Goal: Task Accomplishment & Management: Complete application form

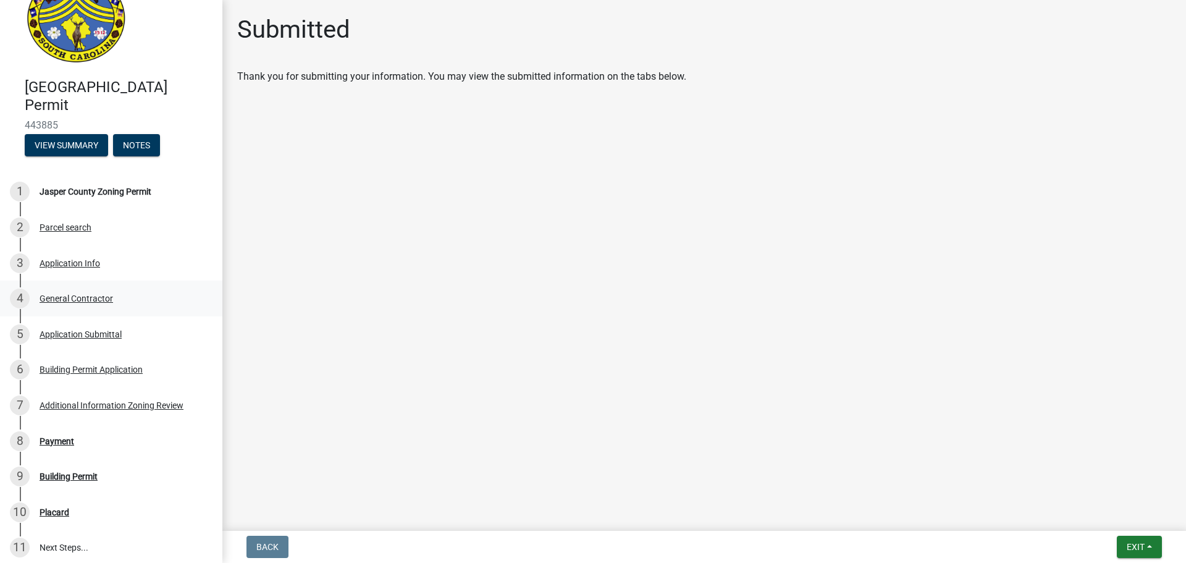
scroll to position [62, 0]
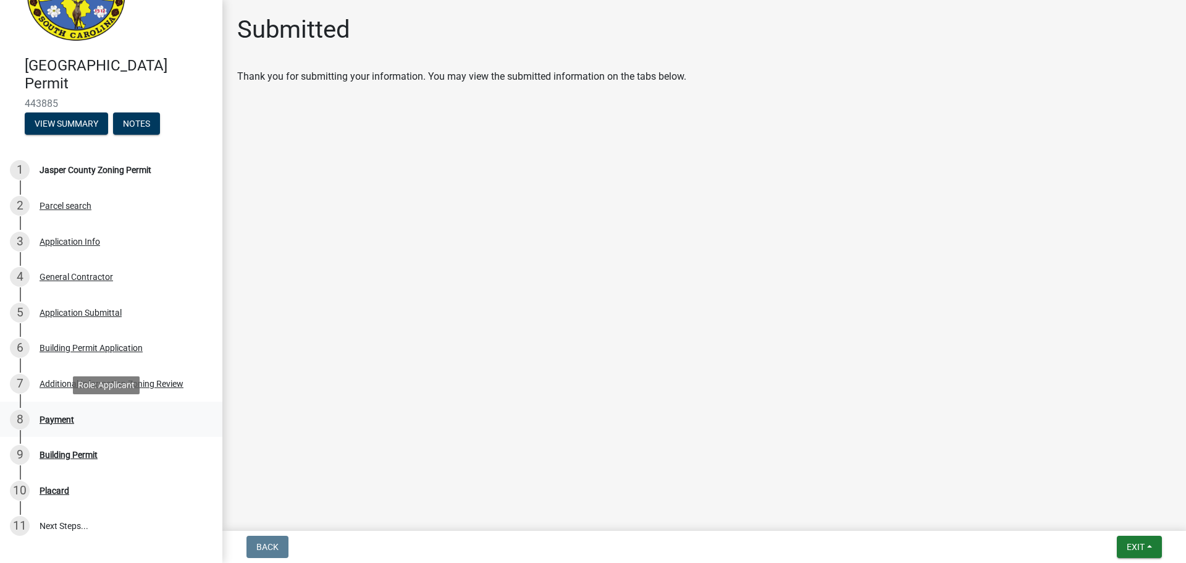
click at [51, 415] on div "Payment" at bounding box center [57, 419] width 35 height 9
click at [62, 455] on div "Building Permit" at bounding box center [69, 454] width 58 height 9
click at [75, 389] on div "7 Additional Information Zoning Review" at bounding box center [106, 384] width 193 height 20
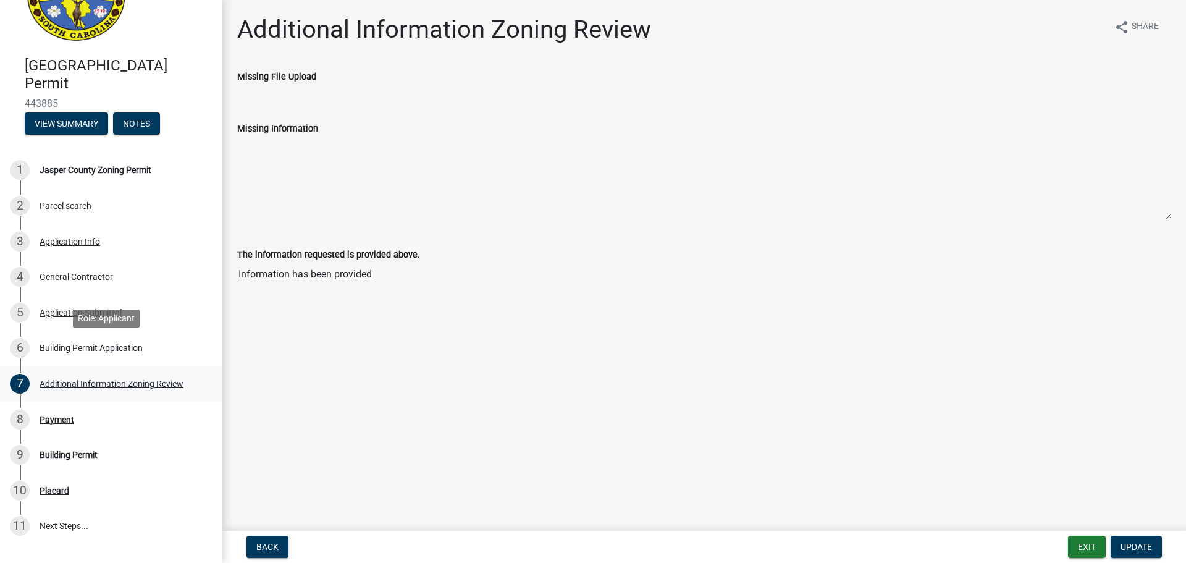
scroll to position [130, 0]
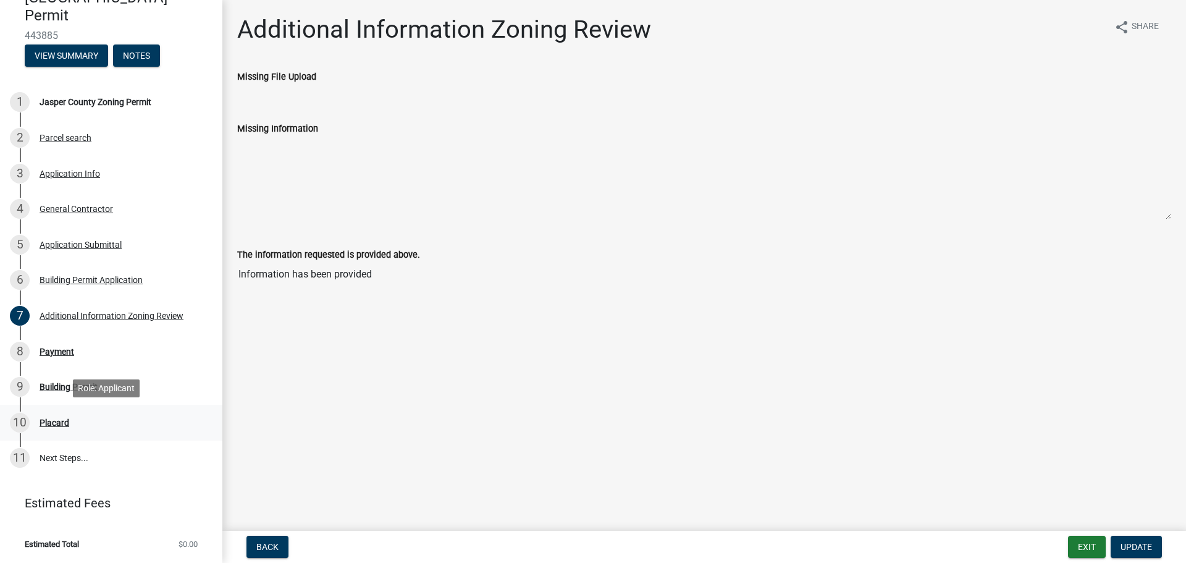
click at [62, 414] on div "10 Placard" at bounding box center [106, 423] width 193 height 20
click at [54, 348] on div "Payment" at bounding box center [57, 351] width 35 height 9
click at [57, 307] on div "7 Additional Information Zoning Review" at bounding box center [106, 316] width 193 height 20
click at [54, 273] on div "6 Building Permit Application" at bounding box center [106, 280] width 193 height 20
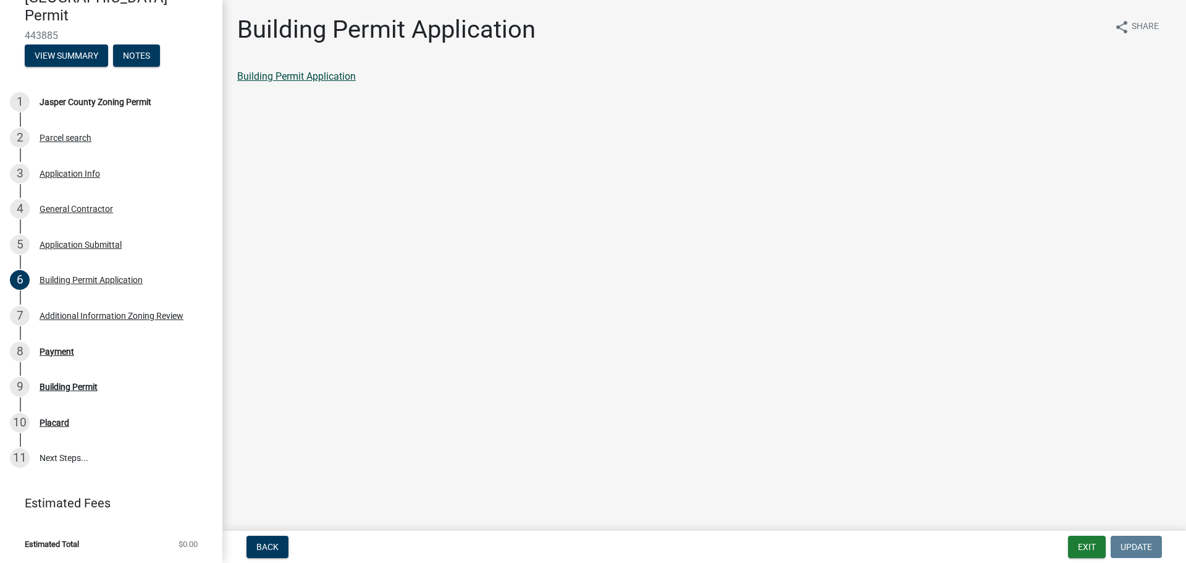
click at [327, 76] on link "Building Permit Application" at bounding box center [296, 76] width 119 height 12
click at [95, 53] on button "View Summary" at bounding box center [66, 55] width 83 height 22
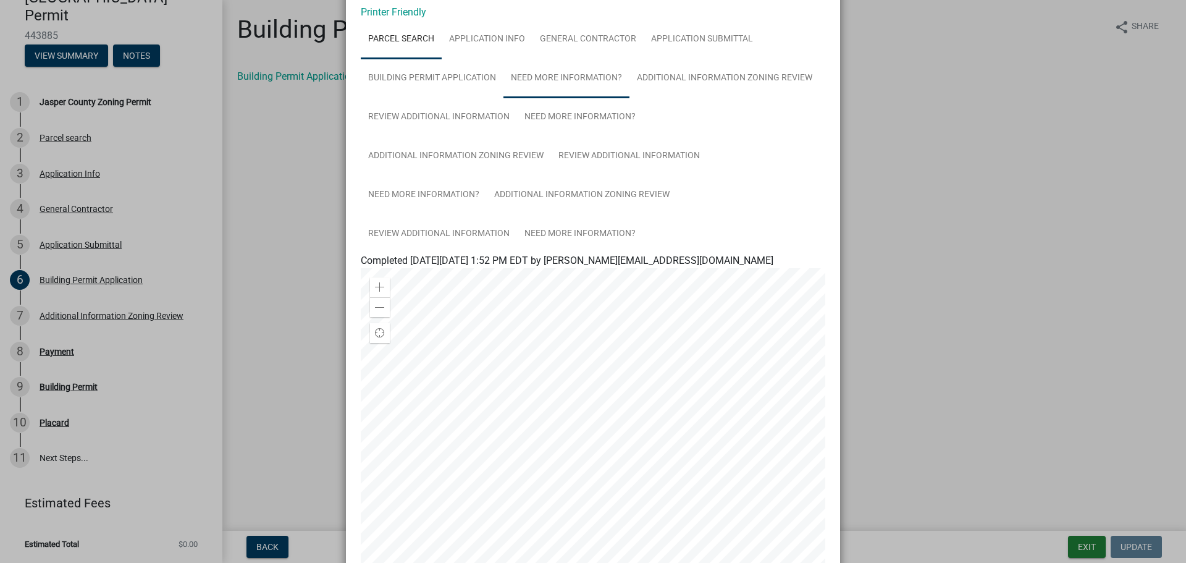
scroll to position [0, 0]
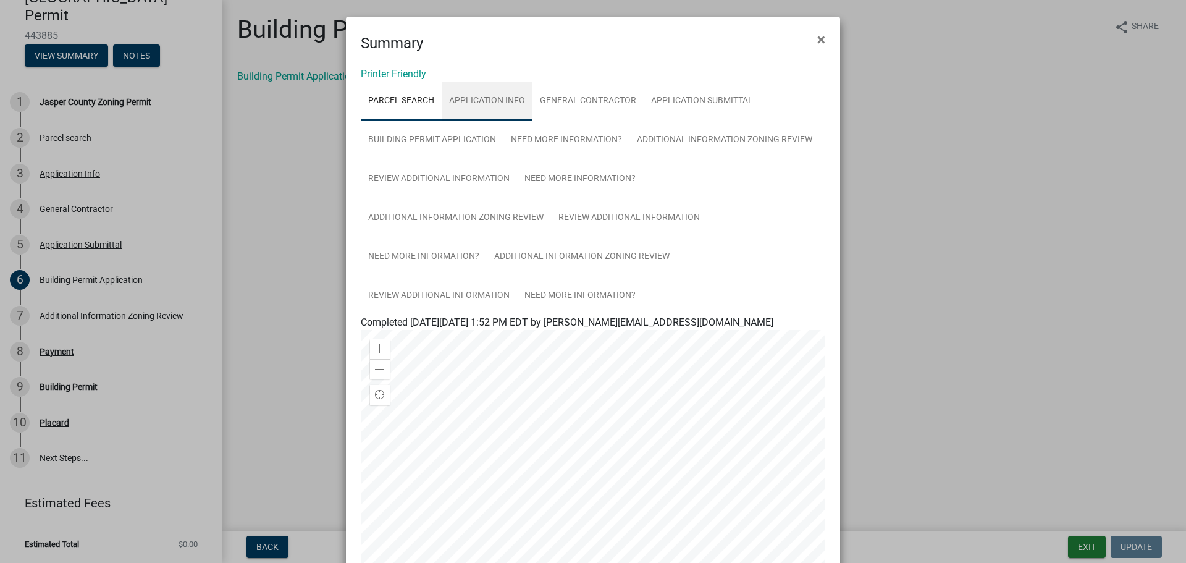
click at [474, 99] on link "Application Info" at bounding box center [487, 102] width 91 height 40
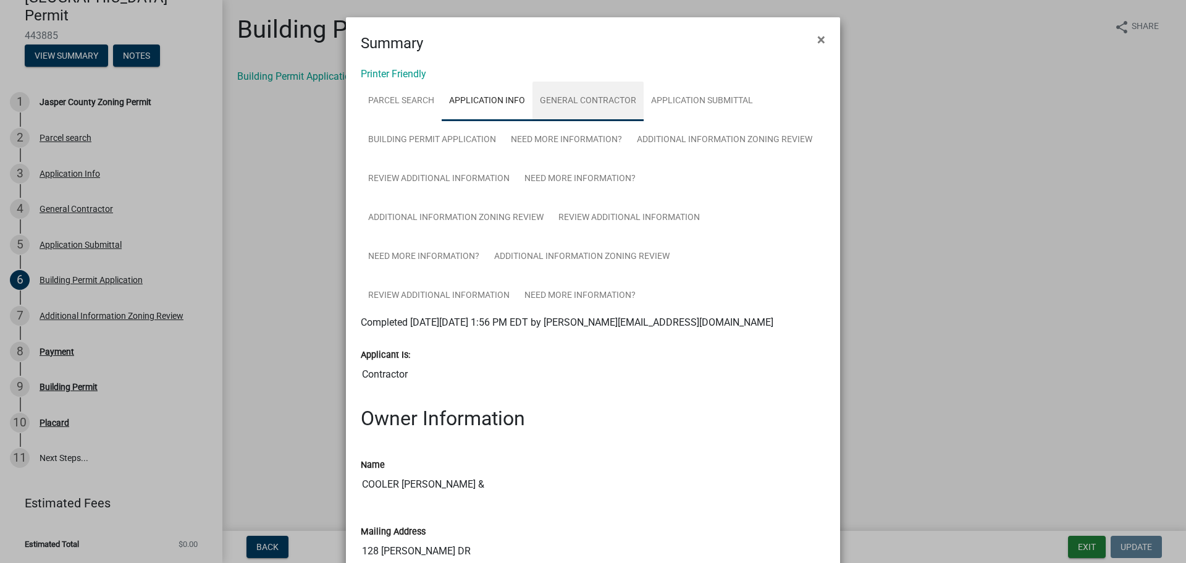
click at [583, 98] on link "General Contractor" at bounding box center [587, 102] width 111 height 40
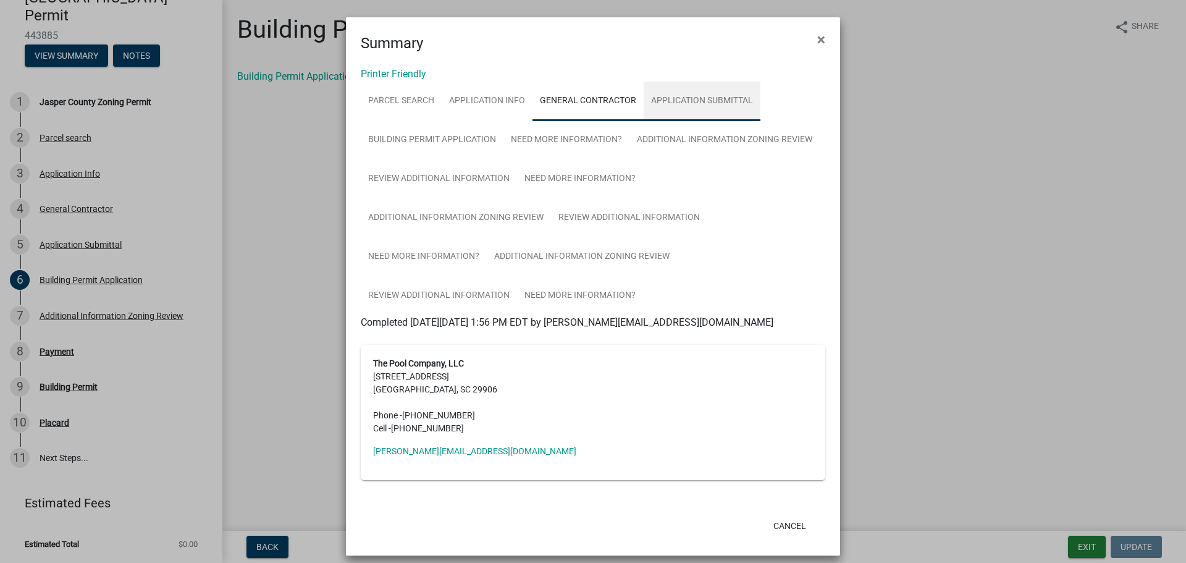
click at [678, 98] on link "Application Submittal" at bounding box center [702, 102] width 117 height 40
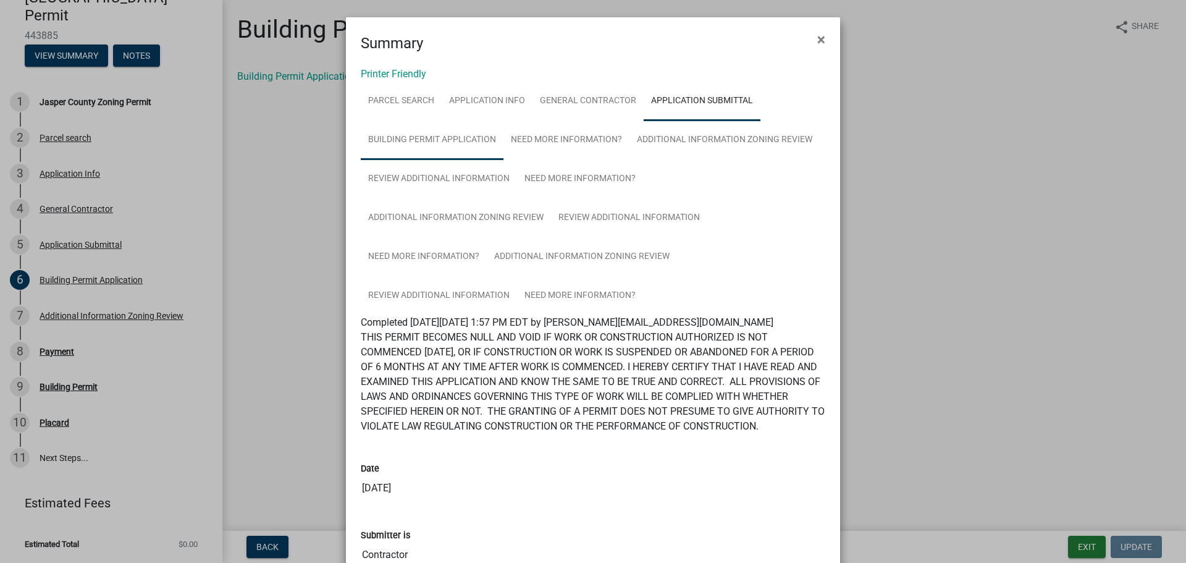
click at [424, 136] on link "Building Permit Application" at bounding box center [432, 140] width 143 height 40
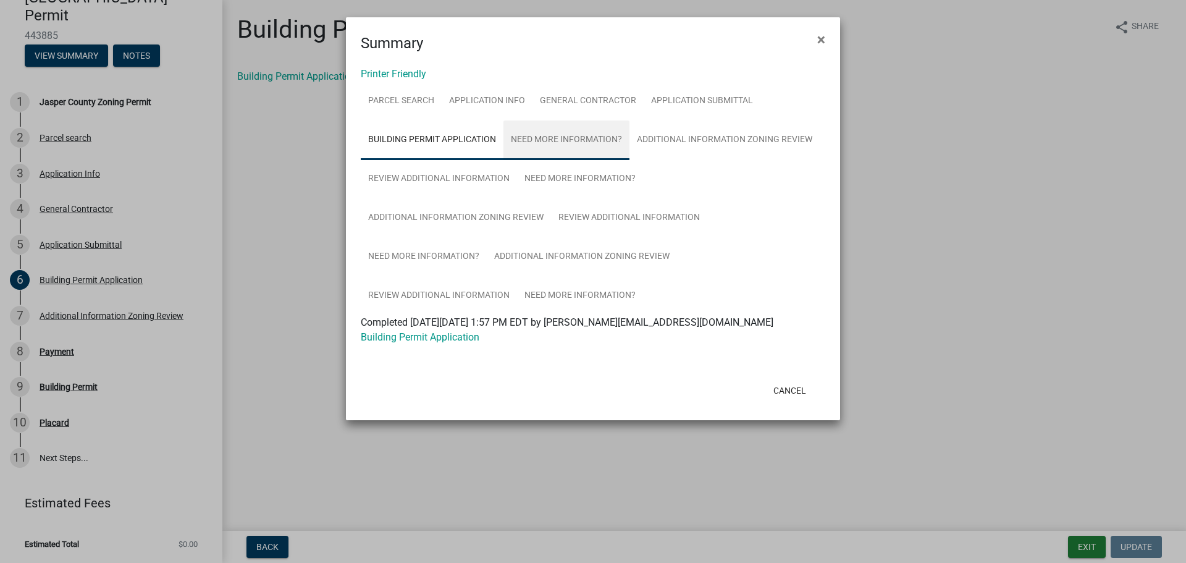
click at [539, 129] on link "Need More Information?" at bounding box center [566, 140] width 126 height 40
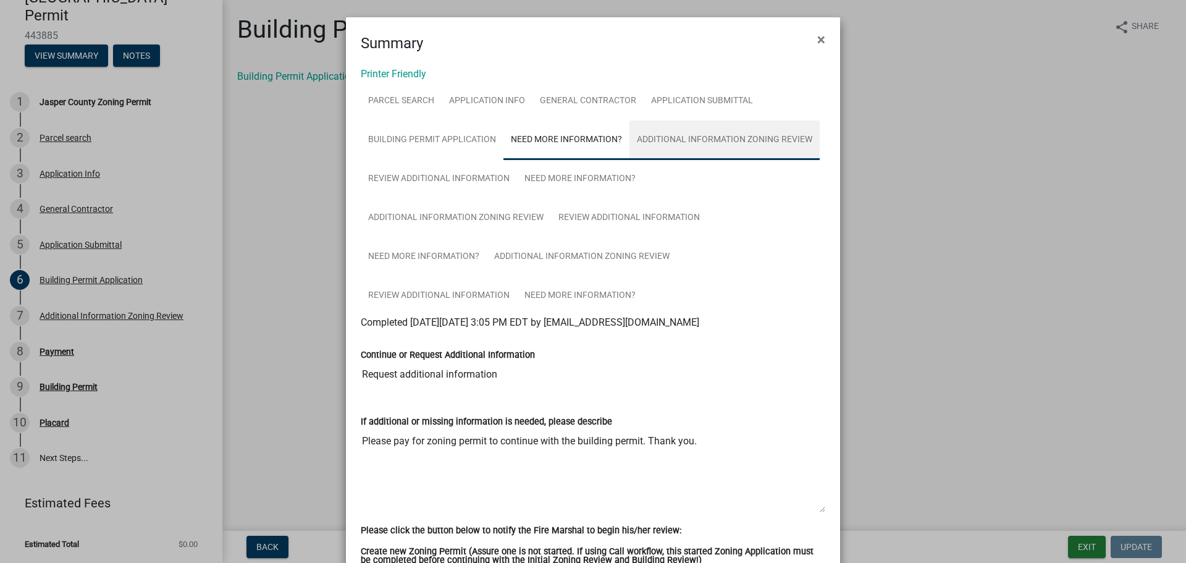
click at [715, 132] on link "Additional Information Zoning Review" at bounding box center [724, 140] width 190 height 40
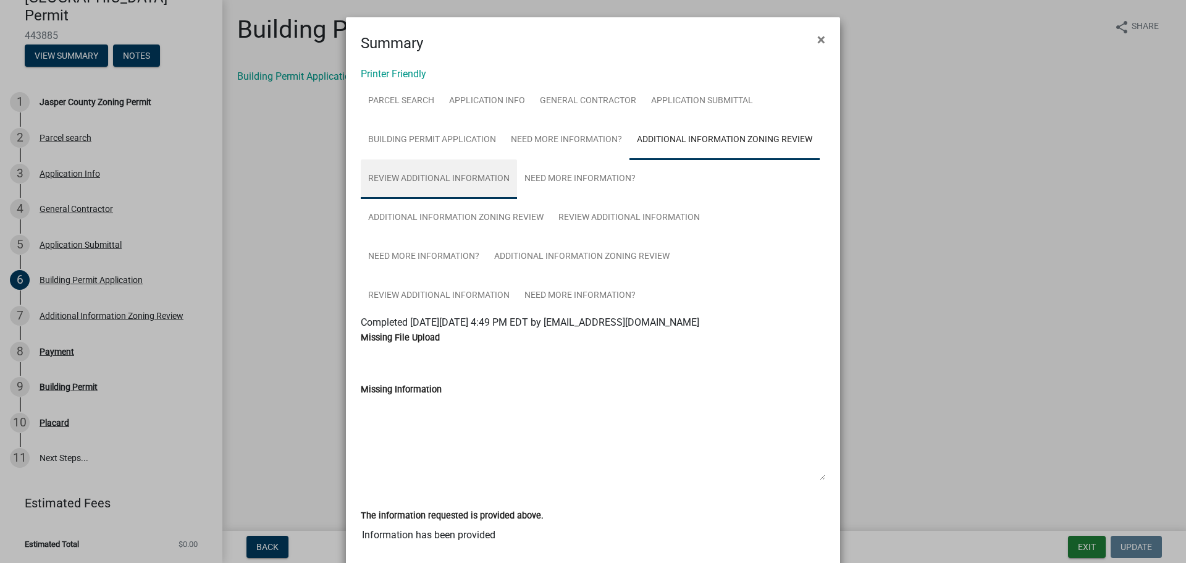
click at [468, 176] on link "Review Additional Information" at bounding box center [439, 179] width 156 height 40
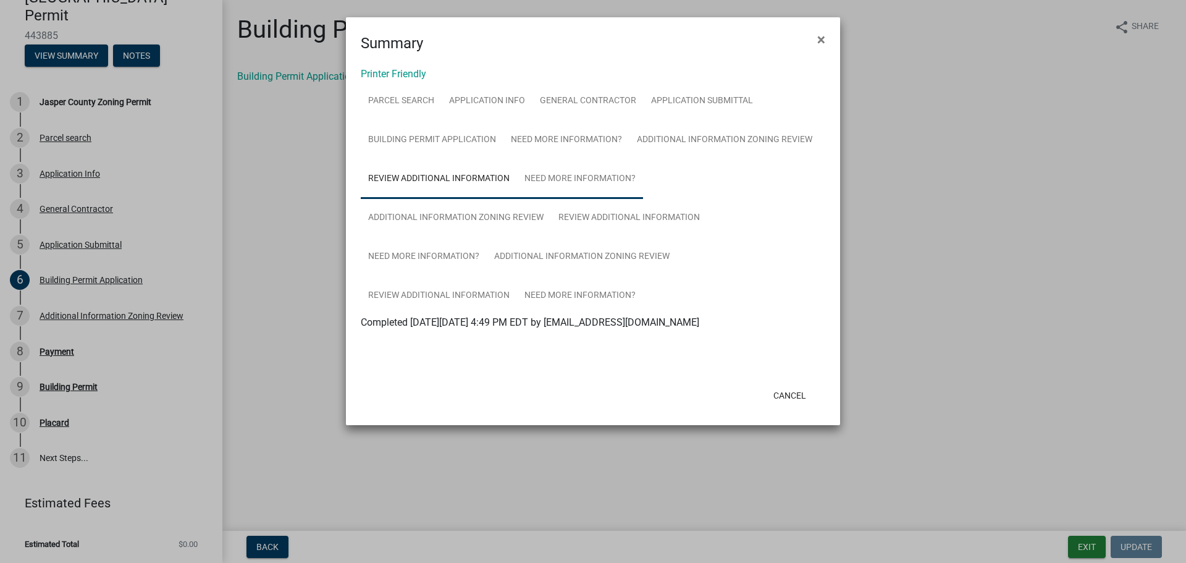
click at [554, 178] on link "Need More Information?" at bounding box center [580, 179] width 126 height 40
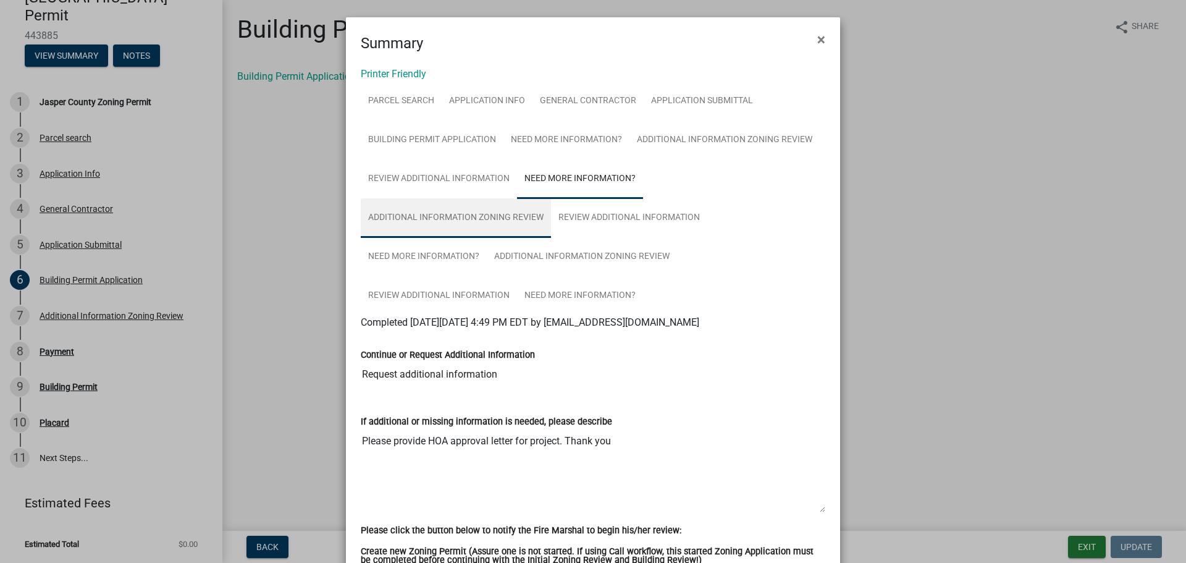
click at [440, 208] on link "Additional Information Zoning Review" at bounding box center [456, 218] width 190 height 40
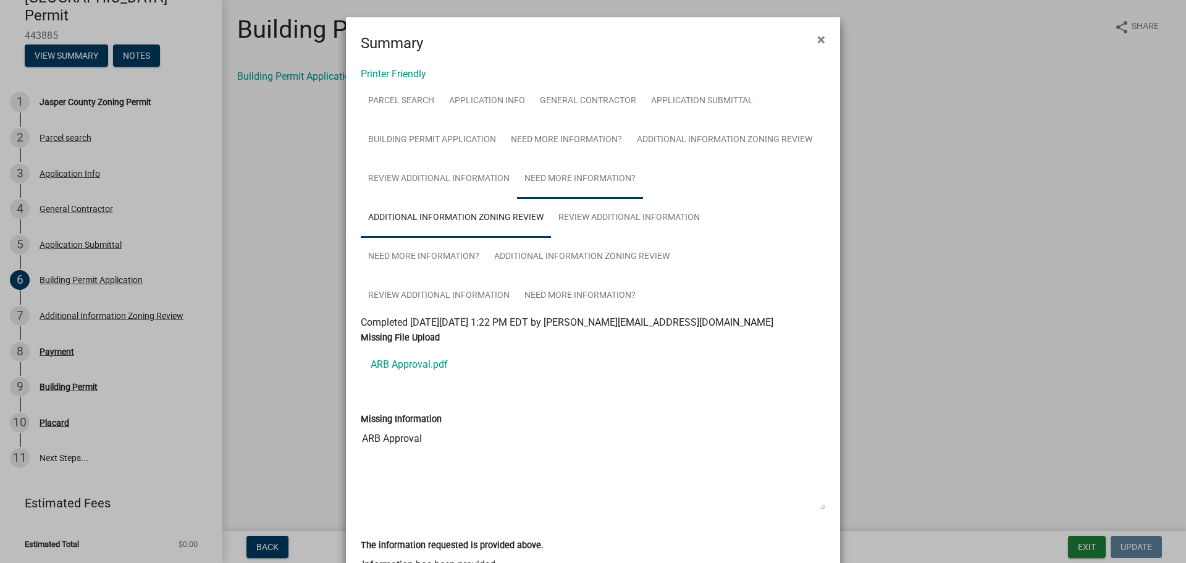
click at [558, 178] on link "Need More Information?" at bounding box center [580, 179] width 126 height 40
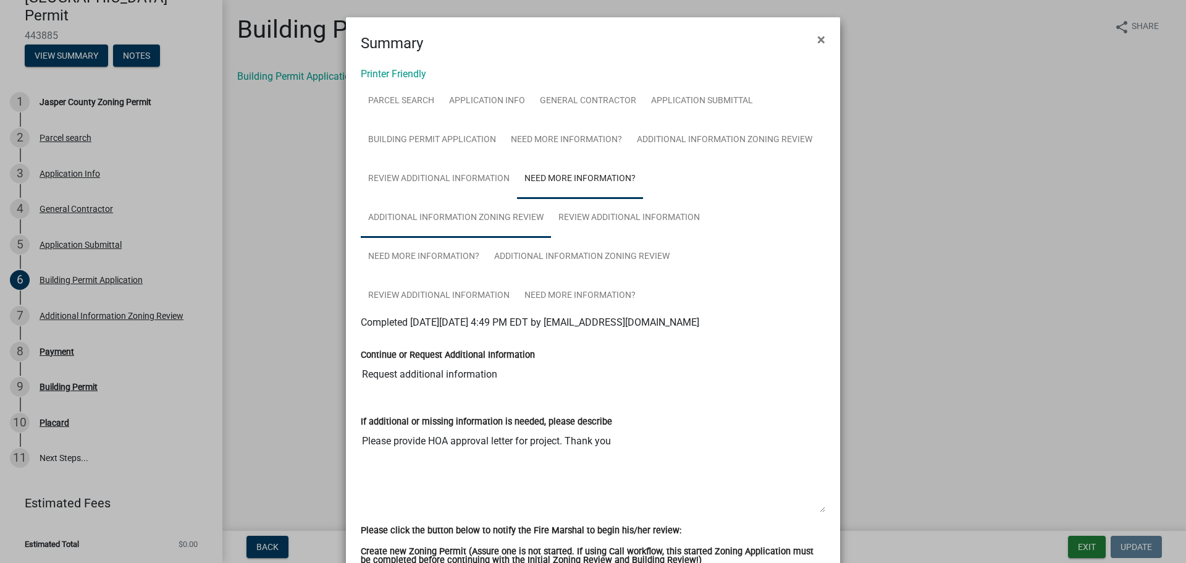
click at [468, 217] on link "Additional Information Zoning Review" at bounding box center [456, 218] width 190 height 40
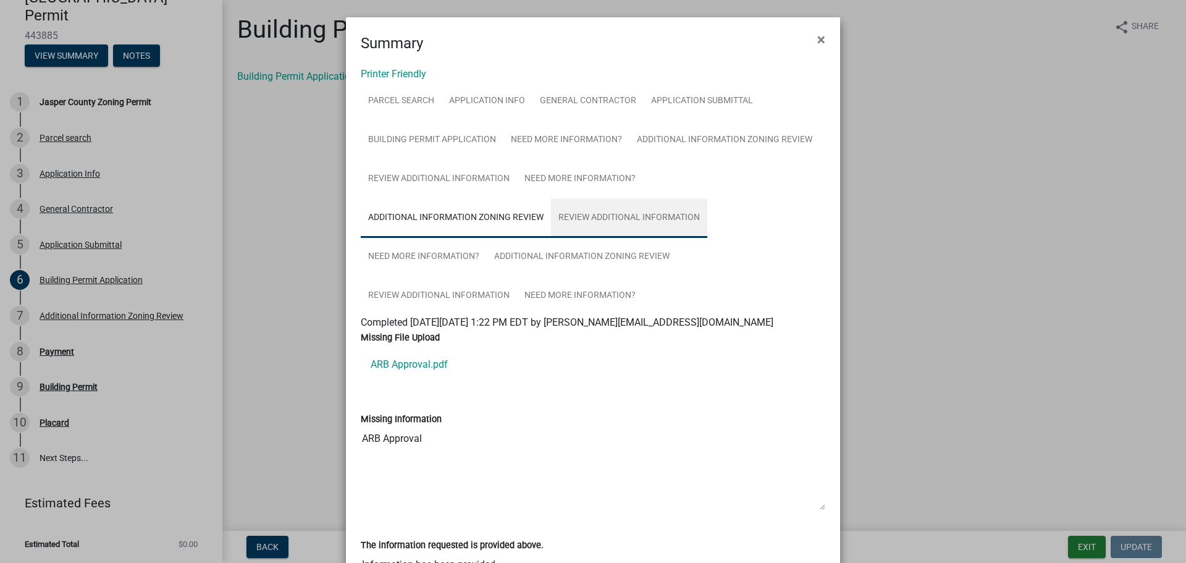
click at [646, 215] on link "Review Additional Information" at bounding box center [629, 218] width 156 height 40
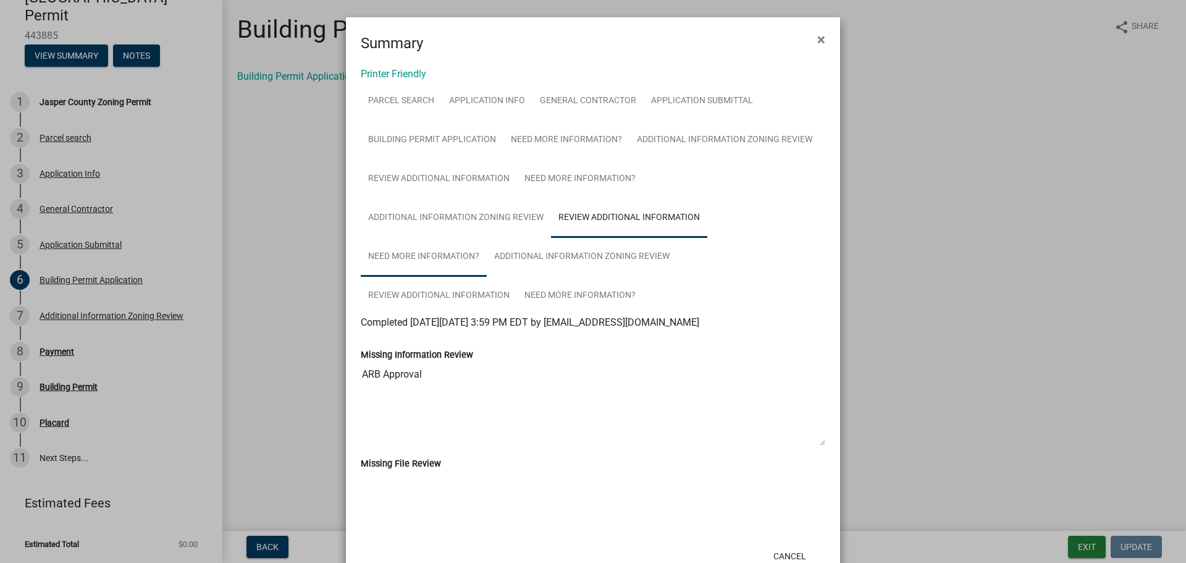
click at [423, 253] on link "Need More Information?" at bounding box center [424, 257] width 126 height 40
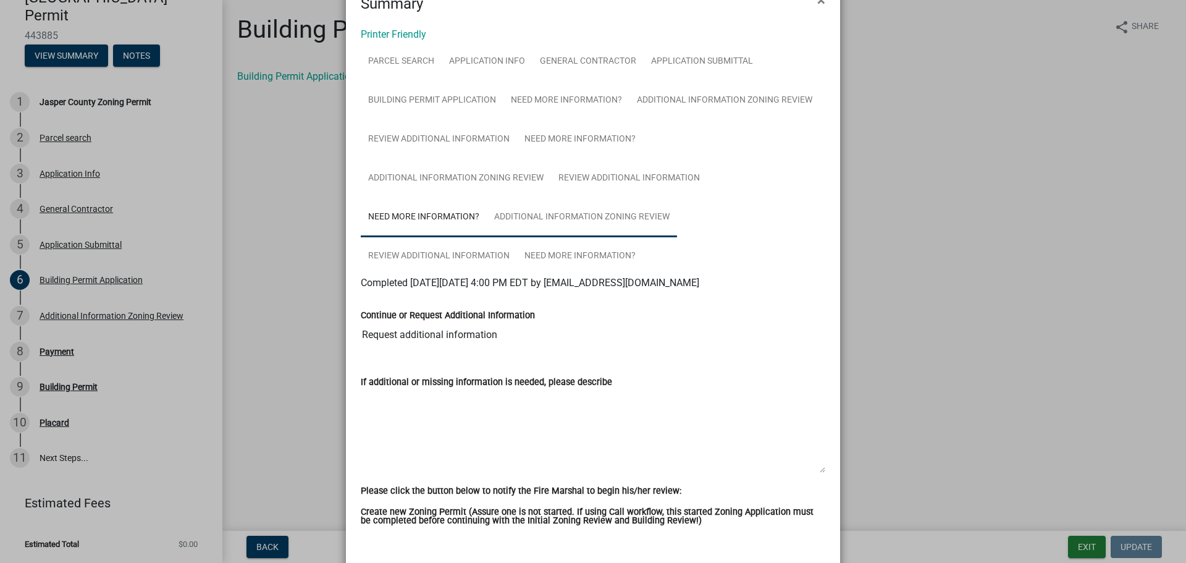
scroll to position [62, 0]
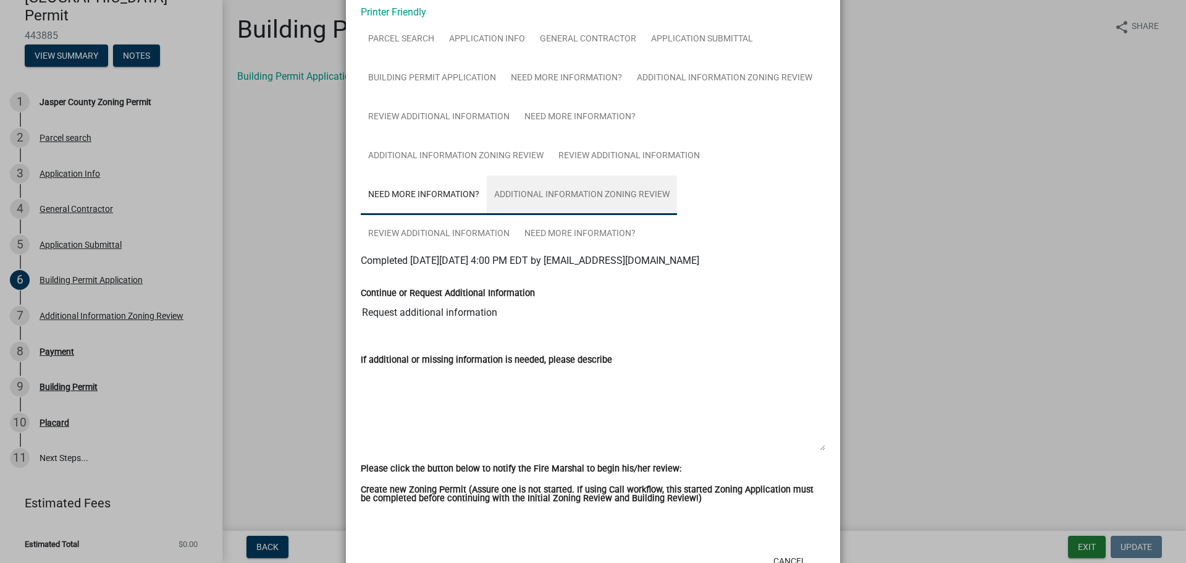
click at [572, 199] on link "Additional Information Zoning Review" at bounding box center [582, 195] width 190 height 40
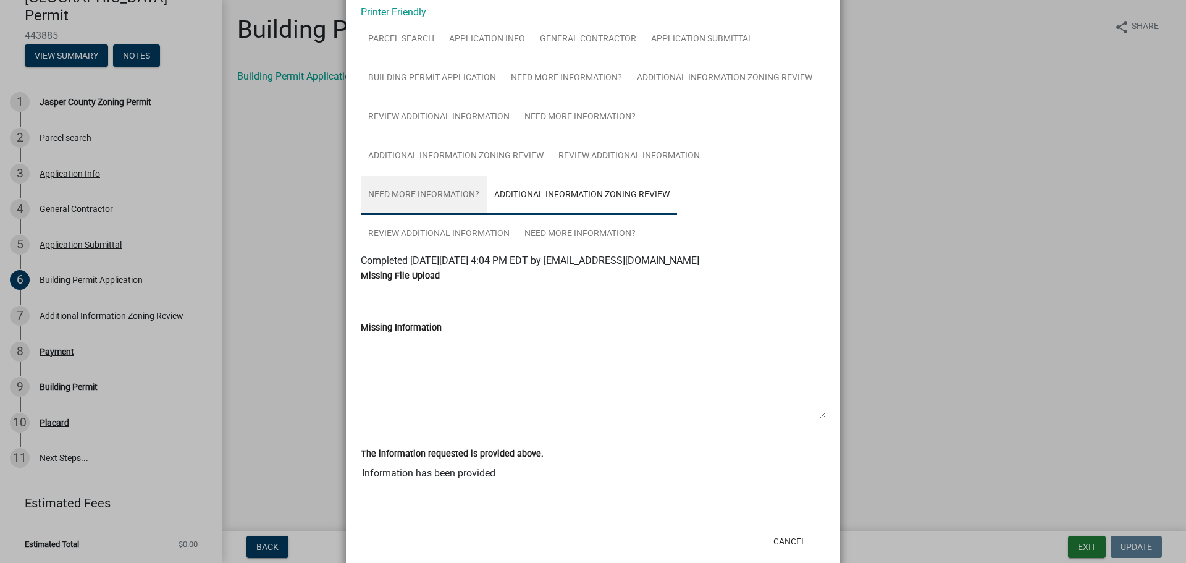
click at [400, 200] on link "Need More Information?" at bounding box center [424, 195] width 126 height 40
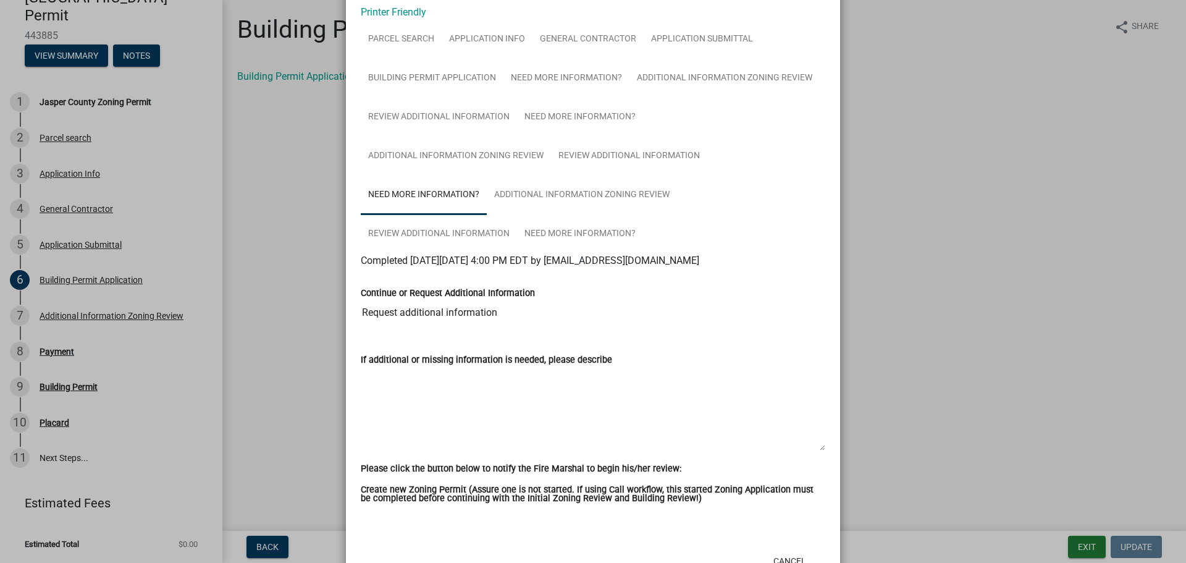
scroll to position [107, 0]
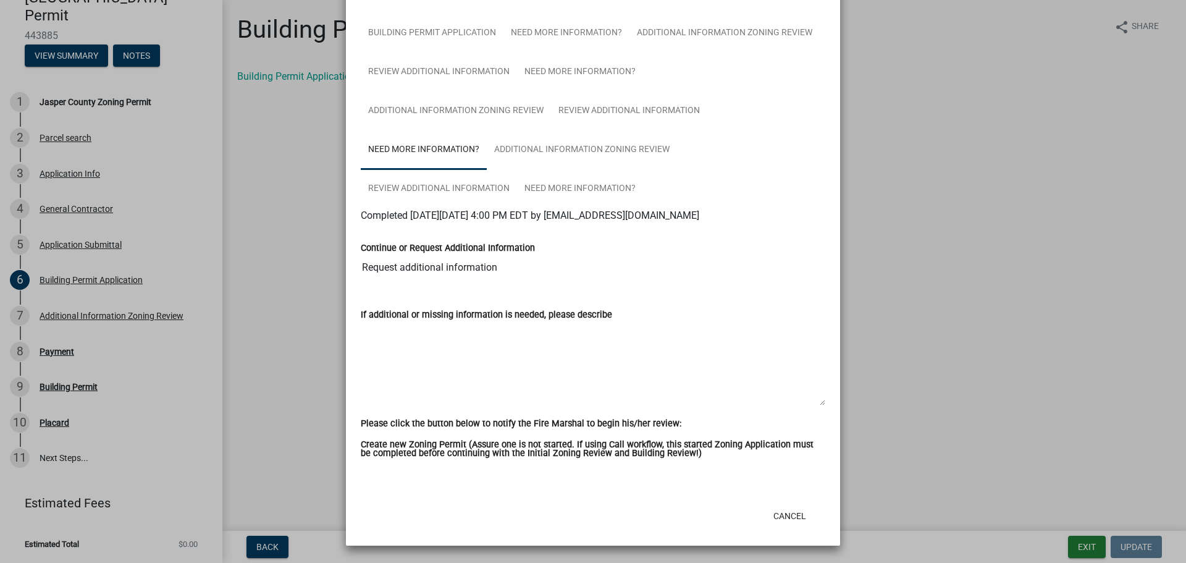
drag, startPoint x: 408, startPoint y: 445, endPoint x: 671, endPoint y: 458, distance: 264.1
click at [665, 458] on div "Create new Zoning Permit (Assure one is not started. If using Call workflow, th…" at bounding box center [593, 450] width 465 height 20
click at [683, 456] on label "Create new Zoning Permit (Assure one is not started. If using Call workflow, th…" at bounding box center [593, 449] width 465 height 18
click at [785, 514] on button "Cancel" at bounding box center [790, 516] width 53 height 22
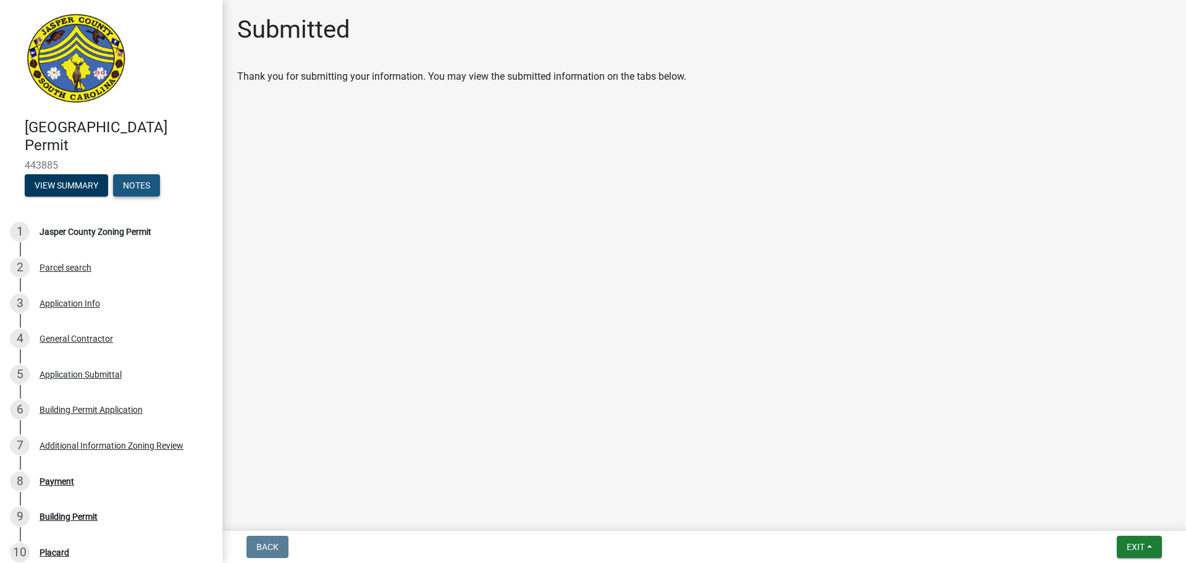
click at [124, 178] on button "Notes" at bounding box center [136, 185] width 47 height 22
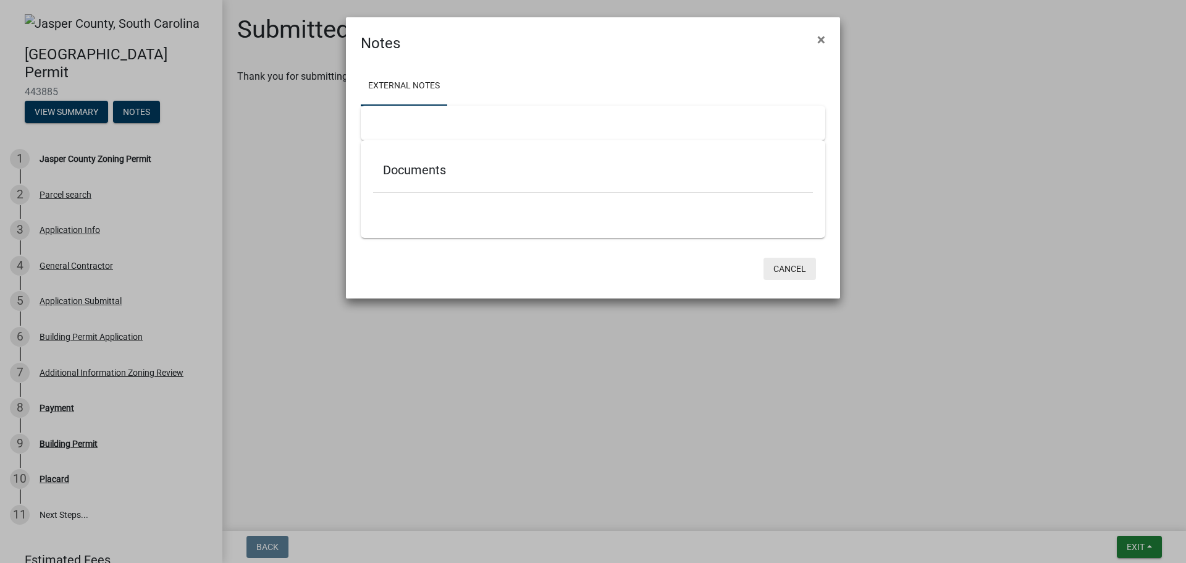
click at [784, 267] on button "Cancel" at bounding box center [790, 269] width 53 height 22
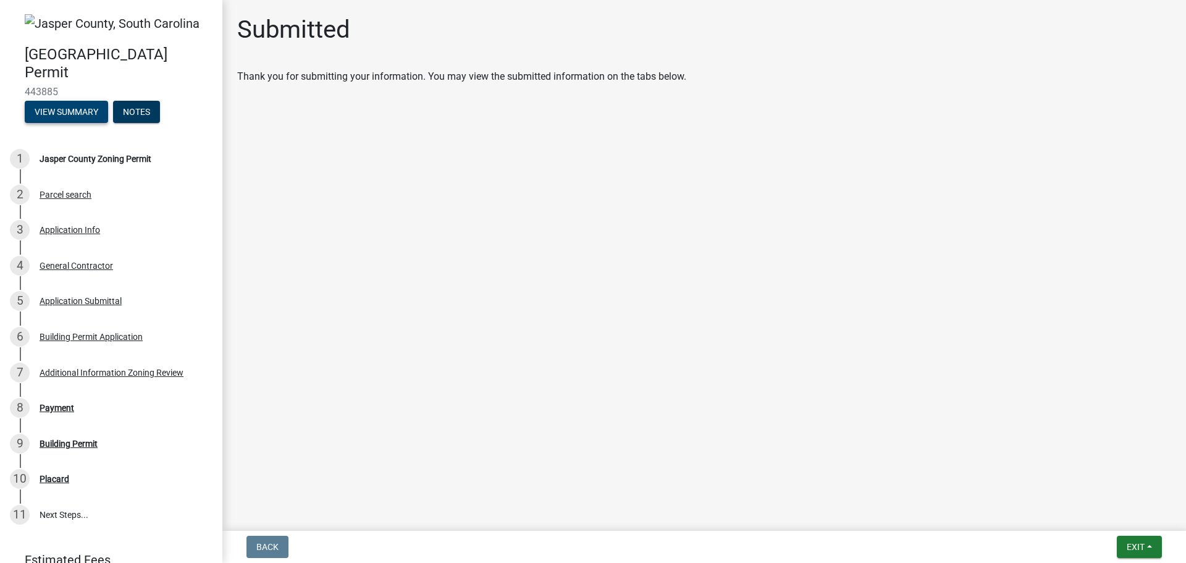
click at [70, 119] on button "View Summary" at bounding box center [66, 112] width 83 height 22
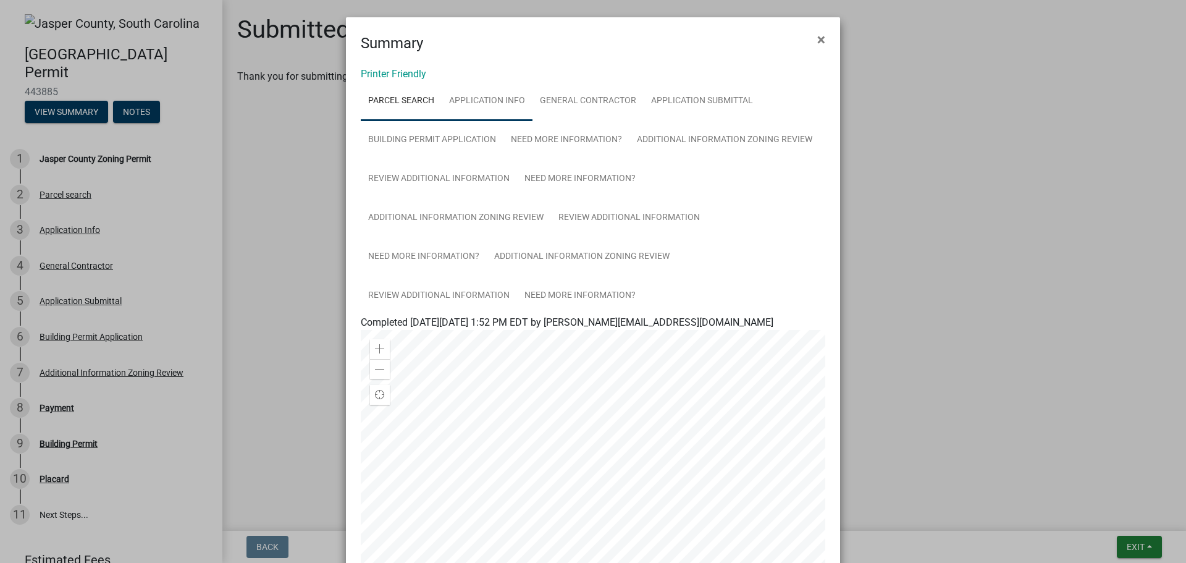
click at [503, 104] on link "Application Info" at bounding box center [487, 102] width 91 height 40
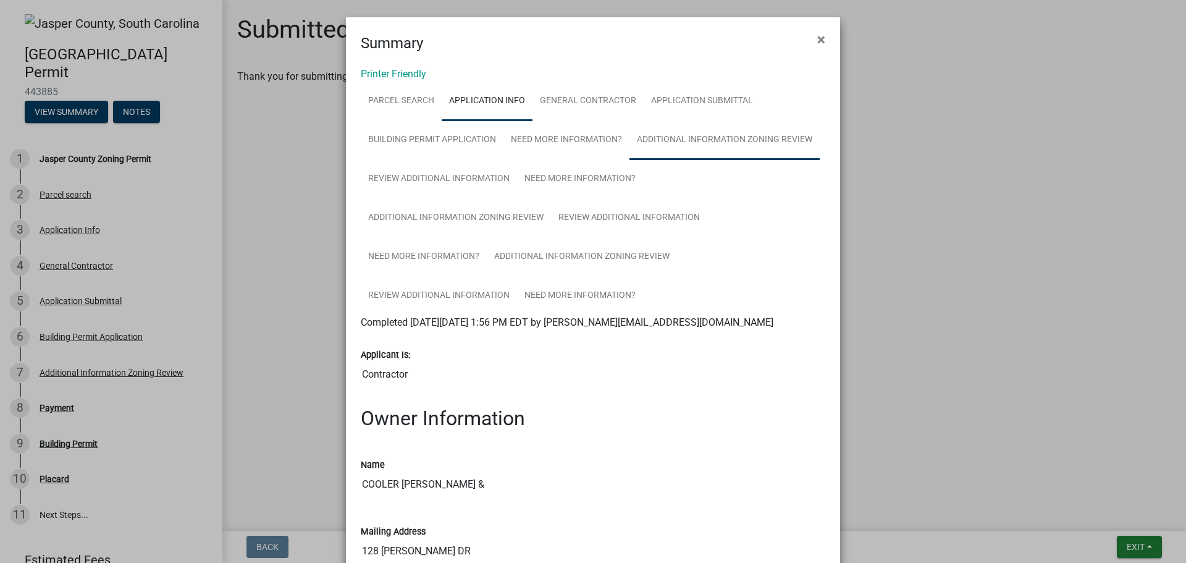
click at [678, 141] on link "Additional Information Zoning Review" at bounding box center [724, 140] width 190 height 40
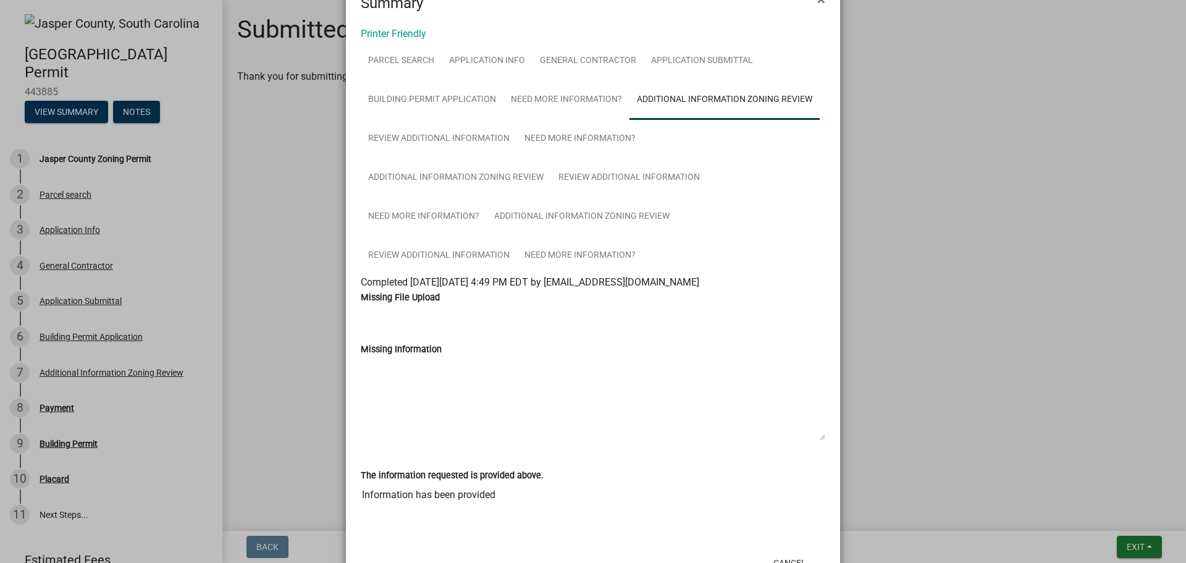
scroll to position [62, 0]
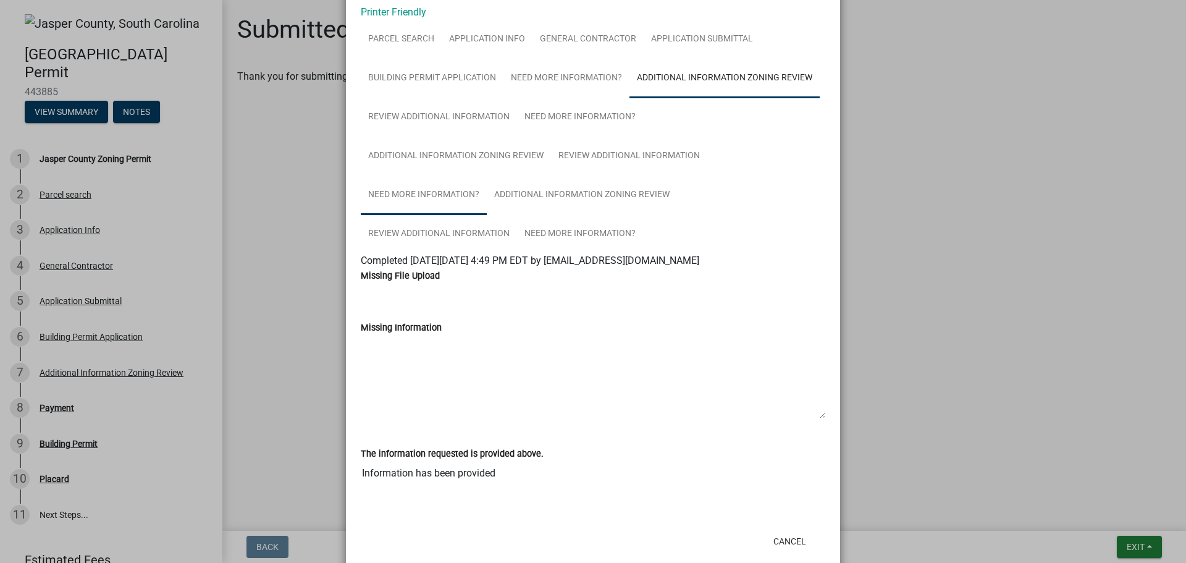
click at [443, 196] on link "Need More Information?" at bounding box center [424, 195] width 126 height 40
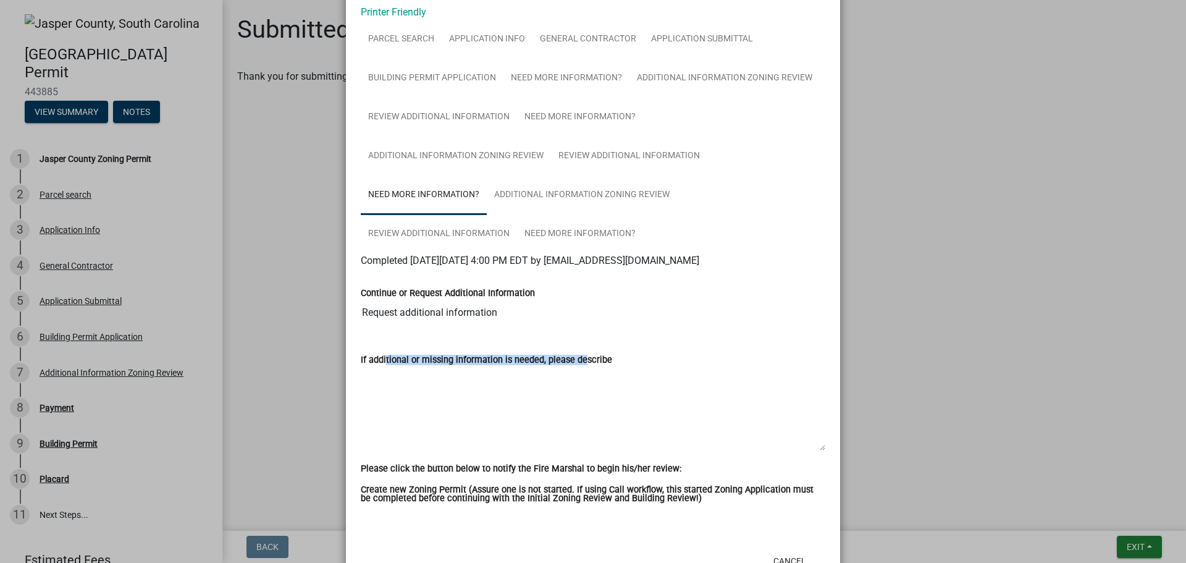
drag, startPoint x: 379, startPoint y: 358, endPoint x: 575, endPoint y: 364, distance: 195.9
click at [575, 364] on label "If additional or missing information is needed, please describe" at bounding box center [486, 360] width 251 height 9
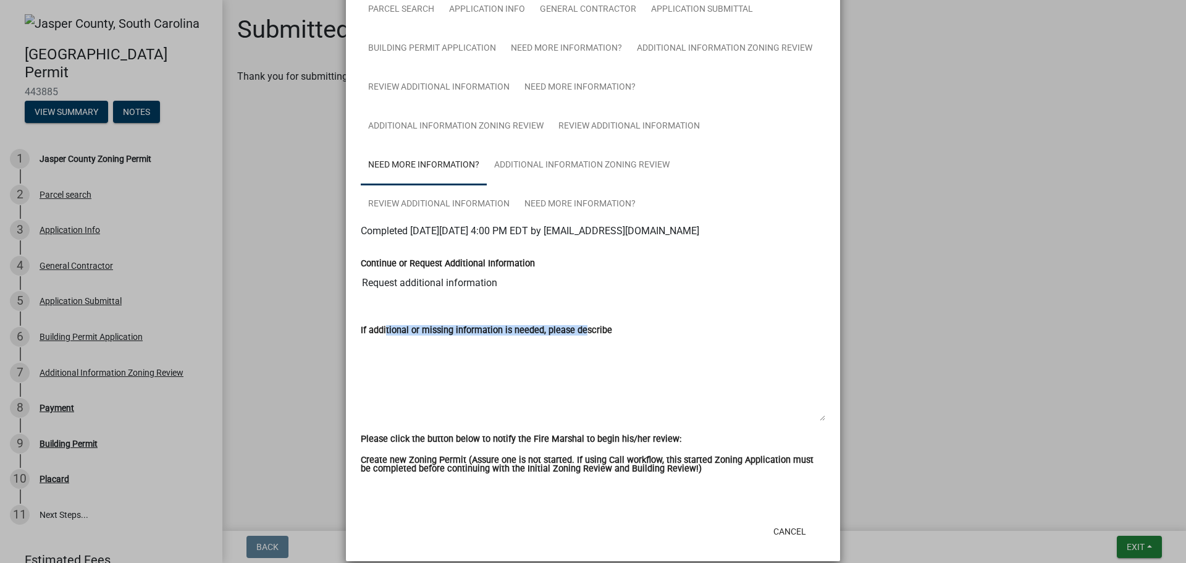
scroll to position [107, 0]
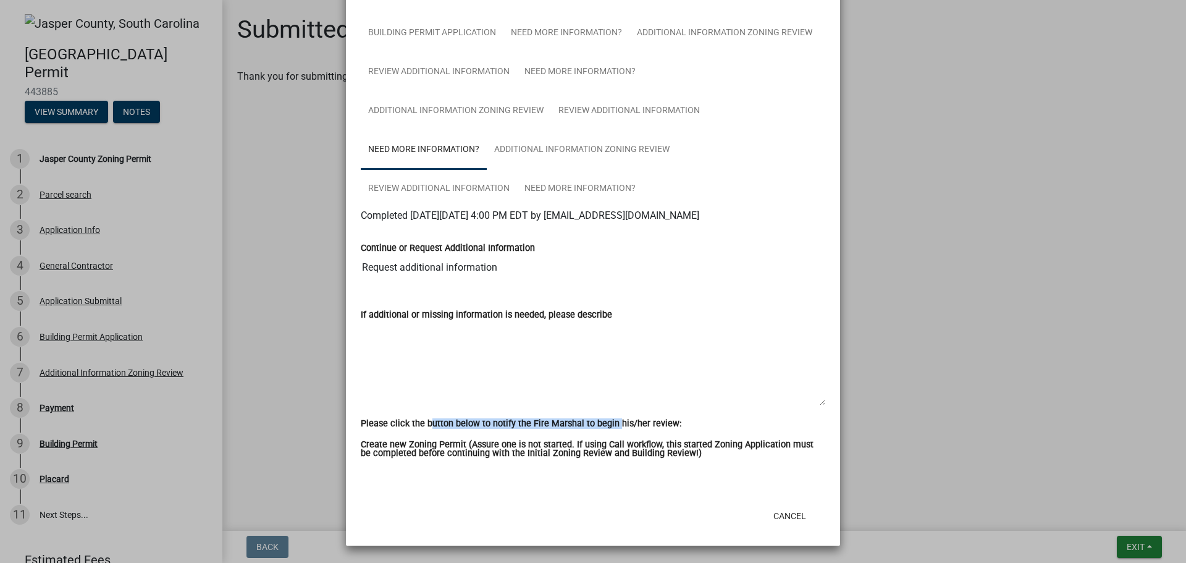
drag, startPoint x: 421, startPoint y: 422, endPoint x: 607, endPoint y: 425, distance: 185.4
click at [607, 425] on label "Please click the button below to notify the Fire Marshal to begin his/her revie…" at bounding box center [521, 423] width 321 height 9
drag, startPoint x: 361, startPoint y: 443, endPoint x: 730, endPoint y: 450, distance: 369.5
click at [730, 450] on label "Create new Zoning Permit (Assure one is not started. If using Call workflow, th…" at bounding box center [593, 449] width 465 height 18
click at [792, 516] on button "Cancel" at bounding box center [790, 516] width 53 height 22
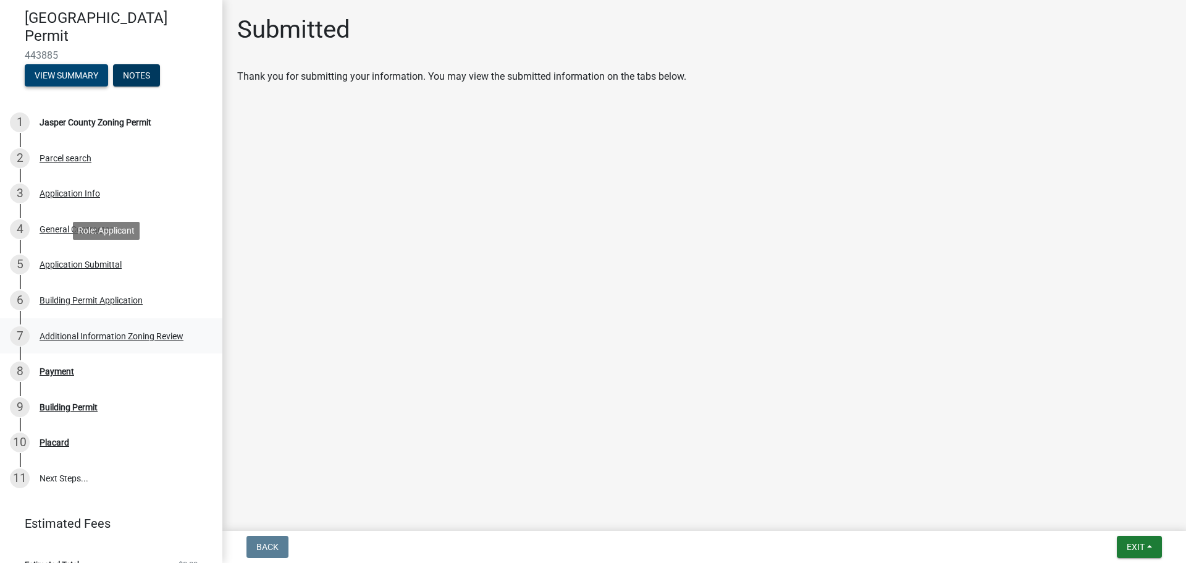
scroll to position [57, 0]
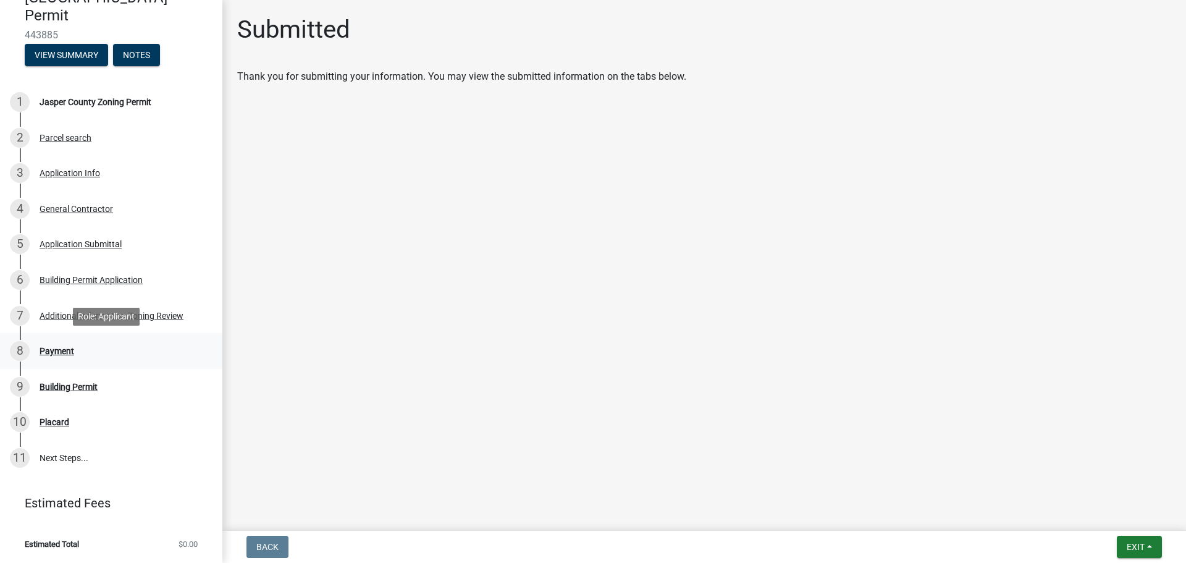
click at [60, 347] on div "Payment" at bounding box center [57, 351] width 35 height 9
click at [64, 382] on div "Building Permit" at bounding box center [69, 386] width 58 height 9
click at [61, 420] on div "Placard" at bounding box center [55, 422] width 30 height 9
click at [67, 452] on link "11 Next Steps..." at bounding box center [111, 458] width 222 height 36
click at [68, 246] on div "Application Submittal" at bounding box center [81, 244] width 82 height 9
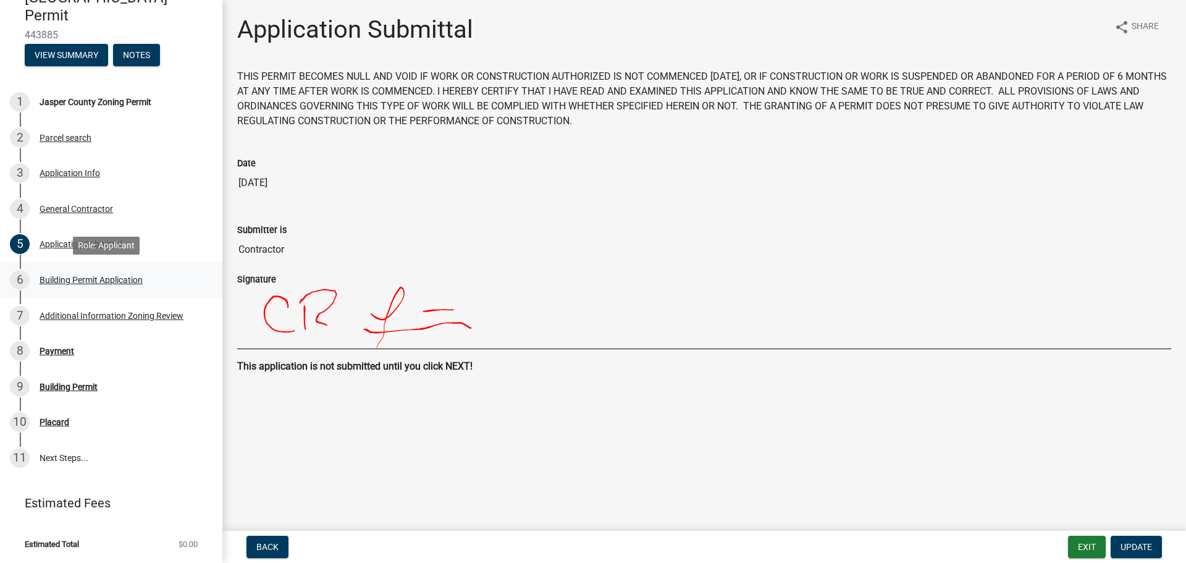
click at [69, 278] on div "Building Permit Application" at bounding box center [91, 280] width 103 height 9
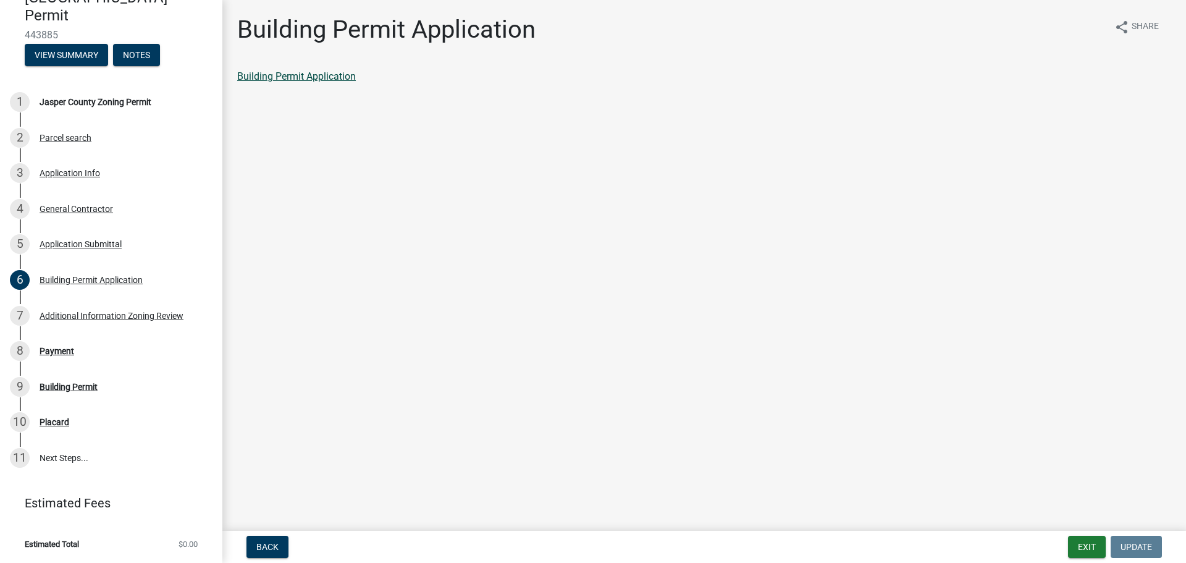
click at [335, 77] on link "Building Permit Application" at bounding box center [296, 76] width 119 height 12
